Goal: Transaction & Acquisition: Purchase product/service

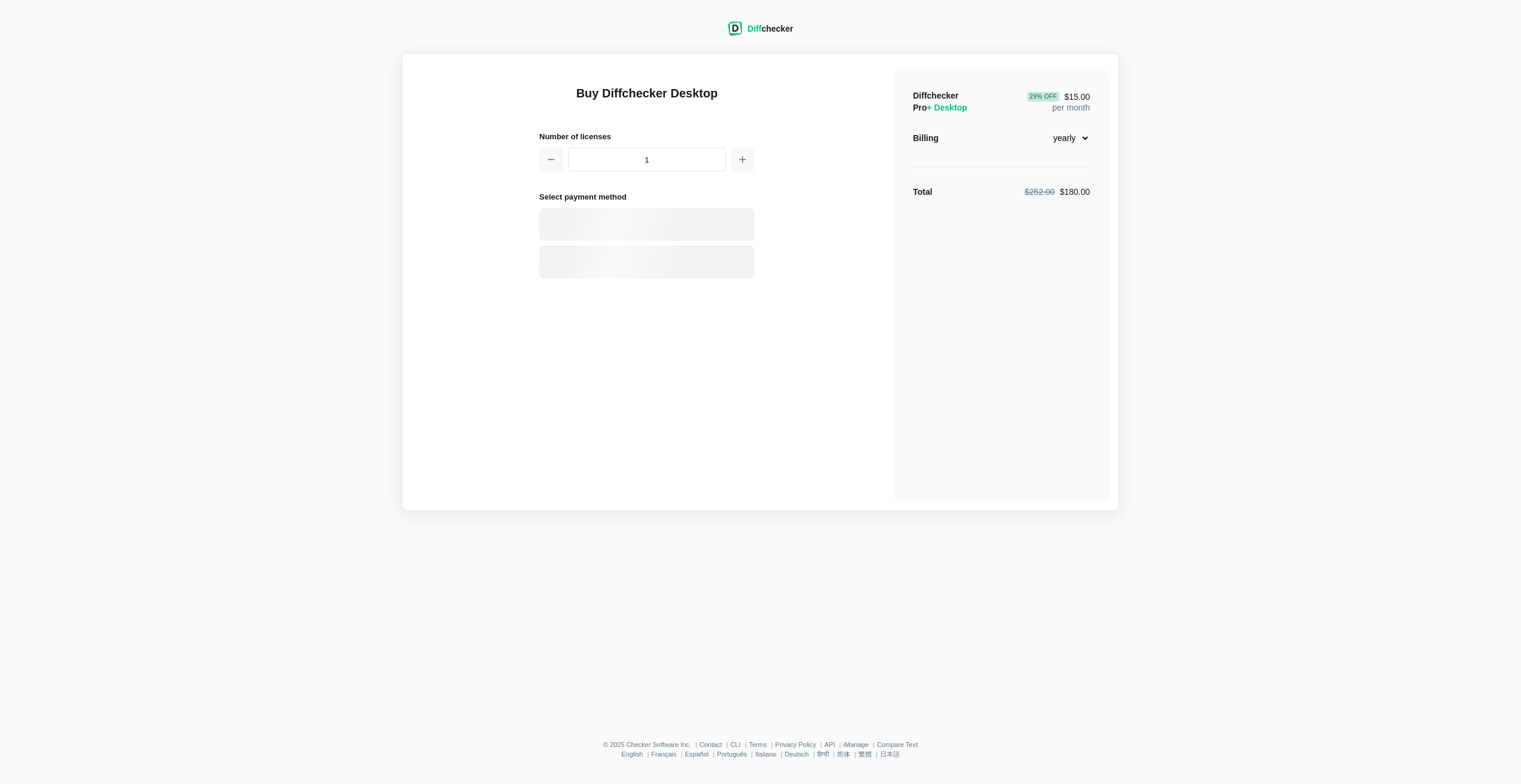
select select "desktop-yearly-180"
click at [609, 228] on div "Card" at bounding box center [668, 225] width 161 height 12
select select "[GEOGRAPHIC_DATA]"
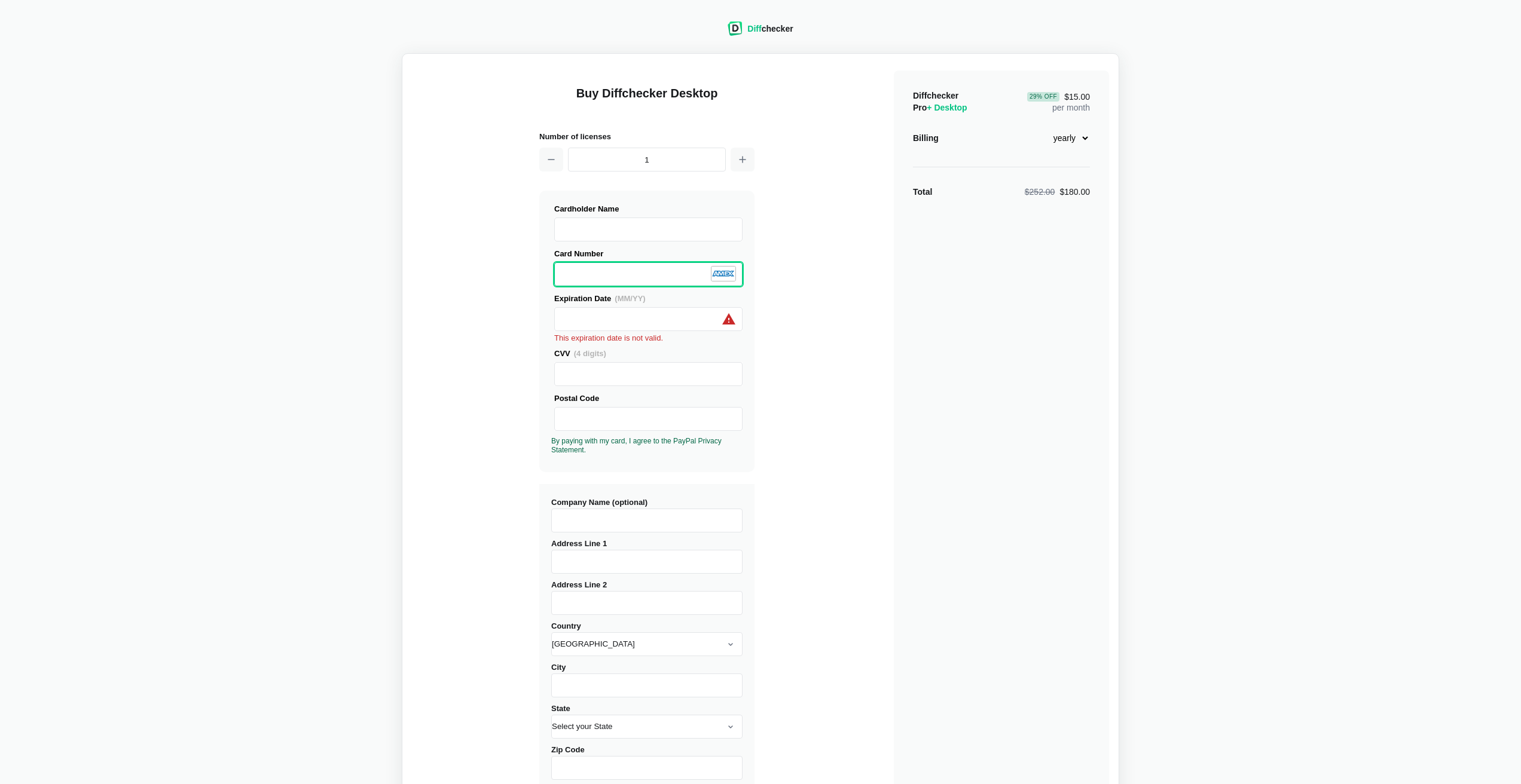
scroll to position [1, 0]
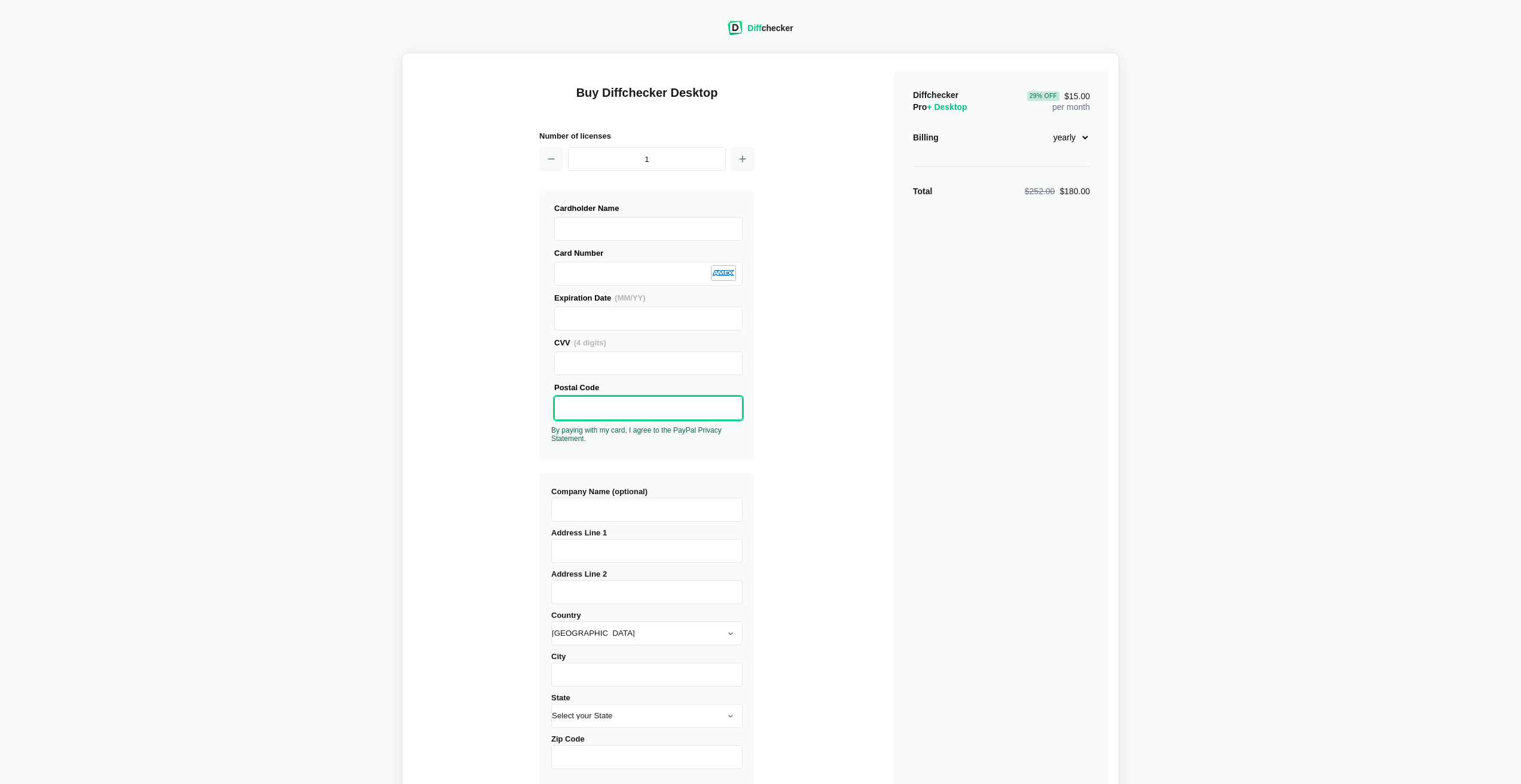
click at [410, 429] on main "Buy Diffchecker Desktop Number of licenses 1 Visa MasterCard Union Pay American…" at bounding box center [760, 455] width 718 height 806
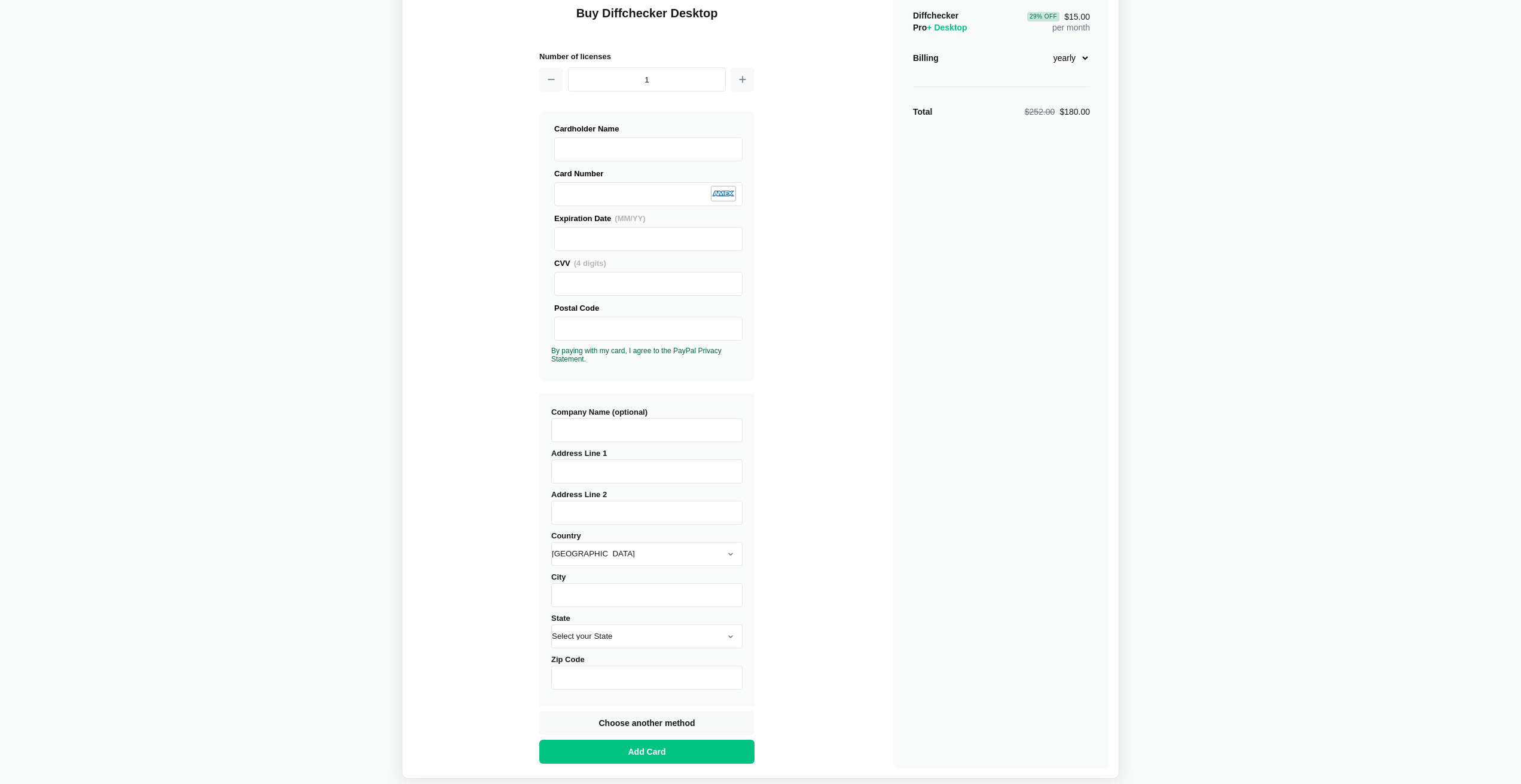
scroll to position [0, 0]
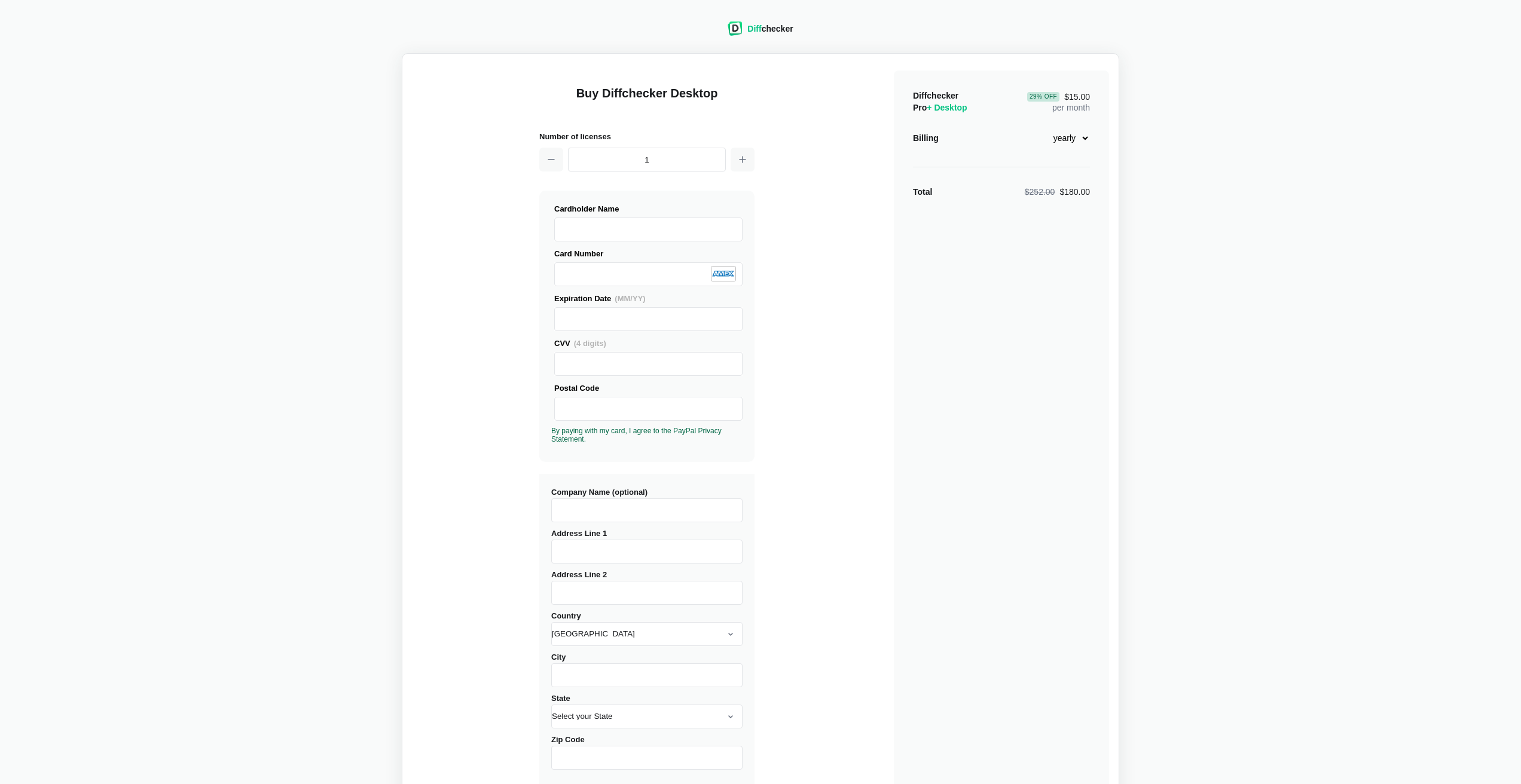
click at [1079, 139] on select "monthly yearly" at bounding box center [1064, 137] width 51 height 20
click at [1039, 127] on select "monthly yearly" at bounding box center [1064, 137] width 51 height 20
click at [749, 161] on button "button" at bounding box center [743, 160] width 24 height 24
click at [548, 159] on icon "button" at bounding box center [551, 159] width 10 height 10
type input "1"
